Goal: Contribute content

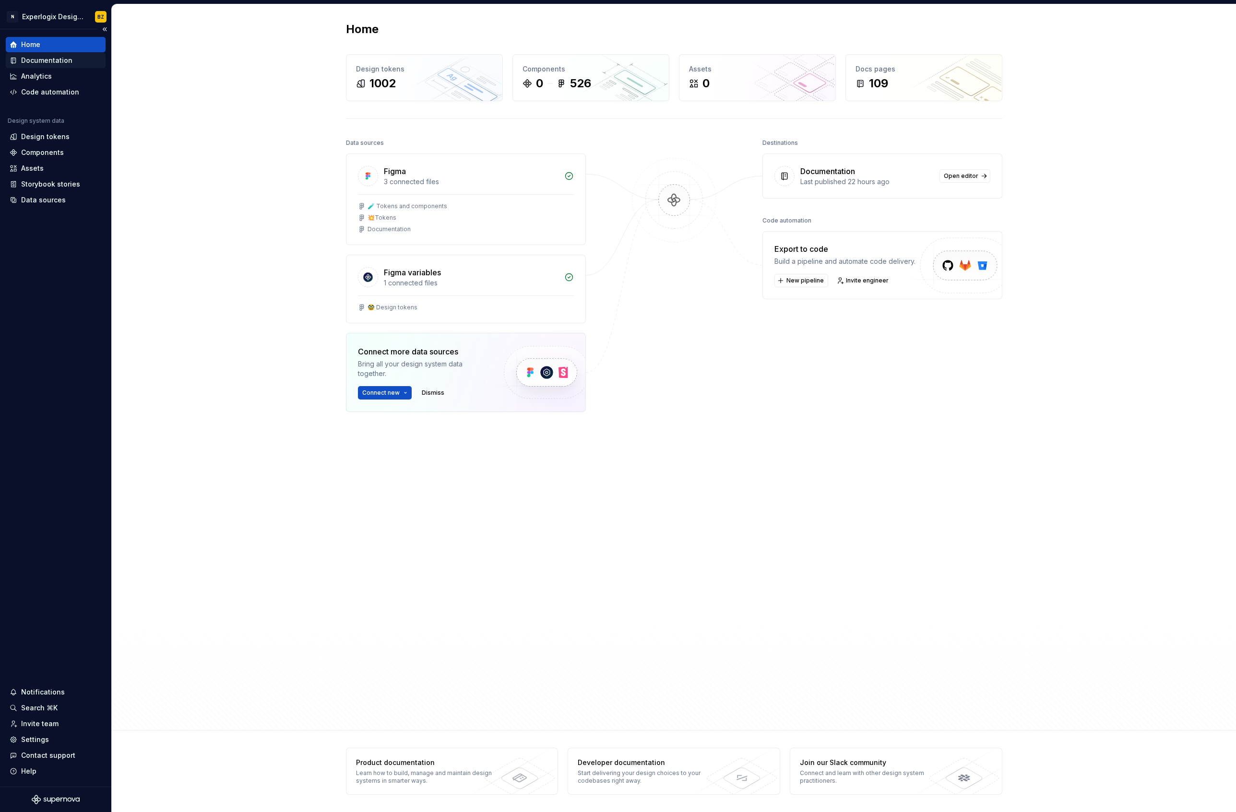
click at [48, 61] on div "Documentation" at bounding box center [46, 61] width 51 height 10
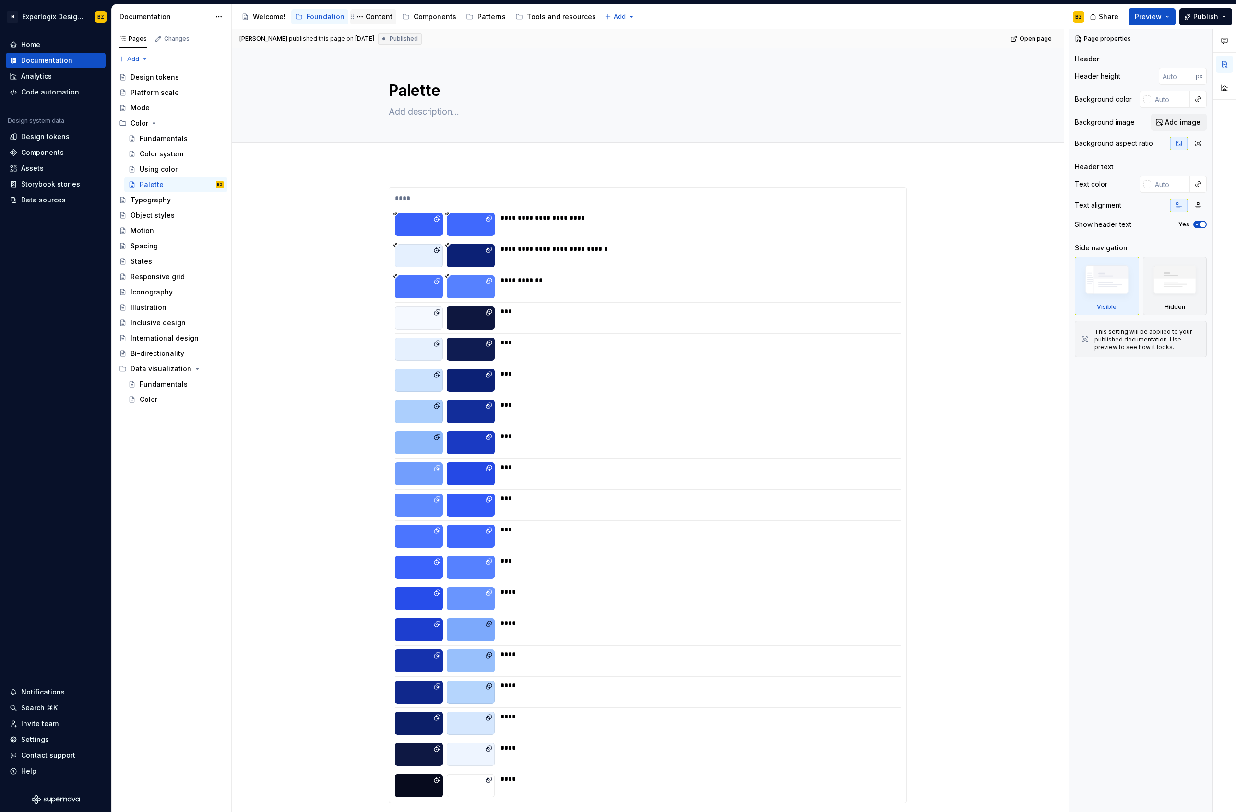
click at [386, 16] on div "Content" at bounding box center [379, 17] width 27 height 10
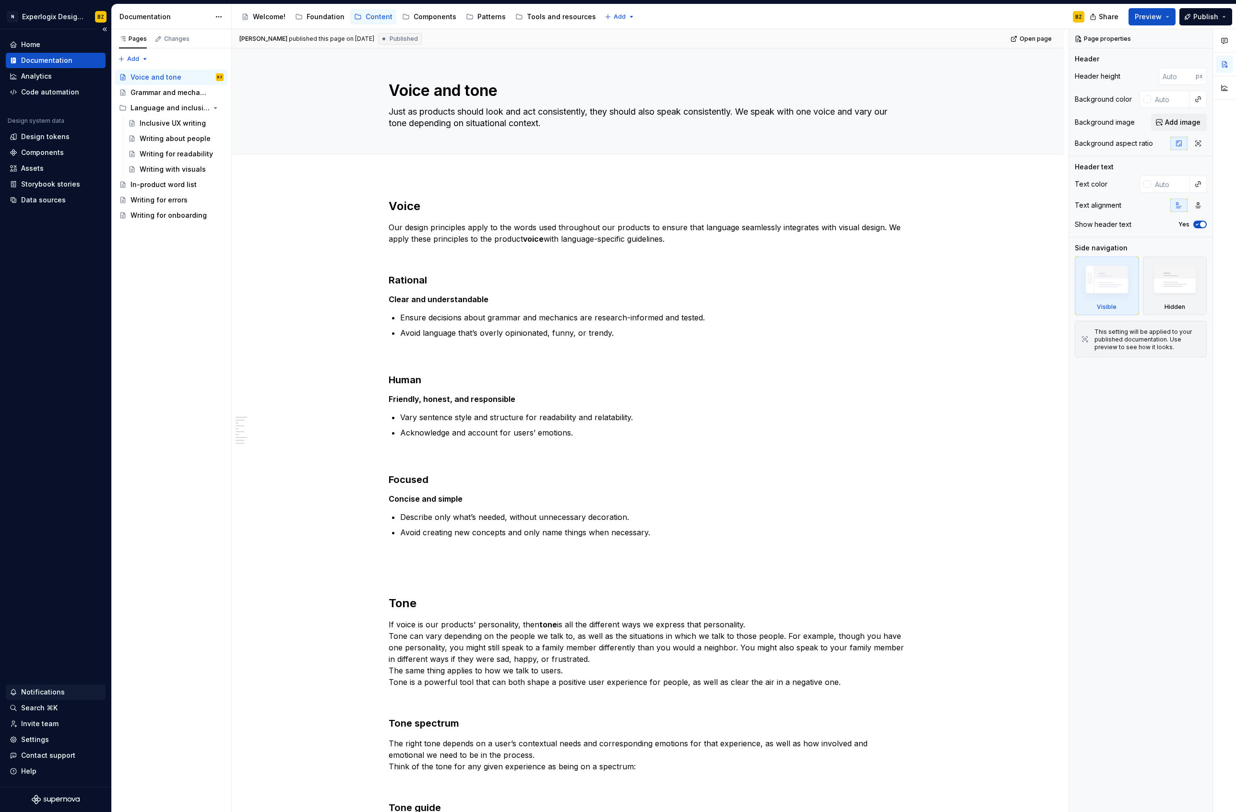
type textarea "*"
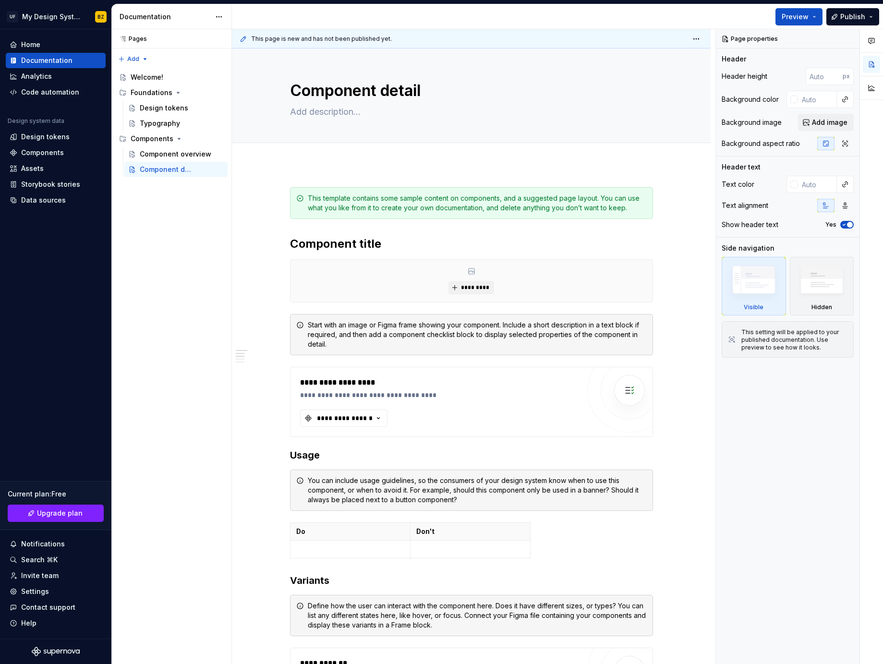
type textarea "*"
